Goal: Task Accomplishment & Management: Use online tool/utility

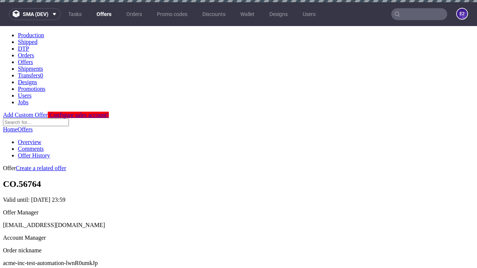
scroll to position [2, 0]
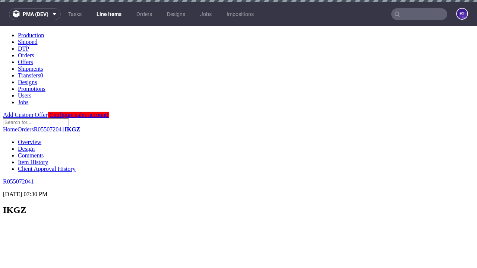
select select "accepted"
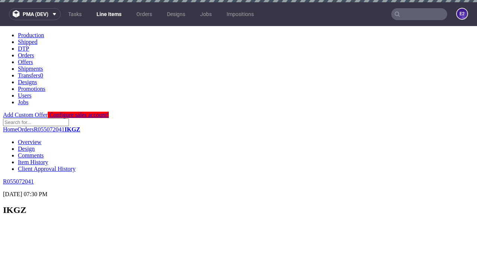
select select "received"
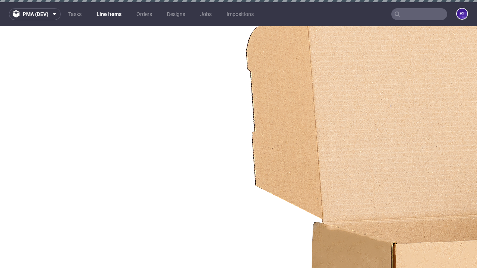
select select "accepted_dtp_issue_reprint"
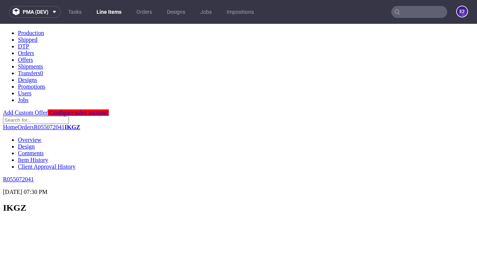
scroll to position [1234, 0]
